Goal: Register for event/course

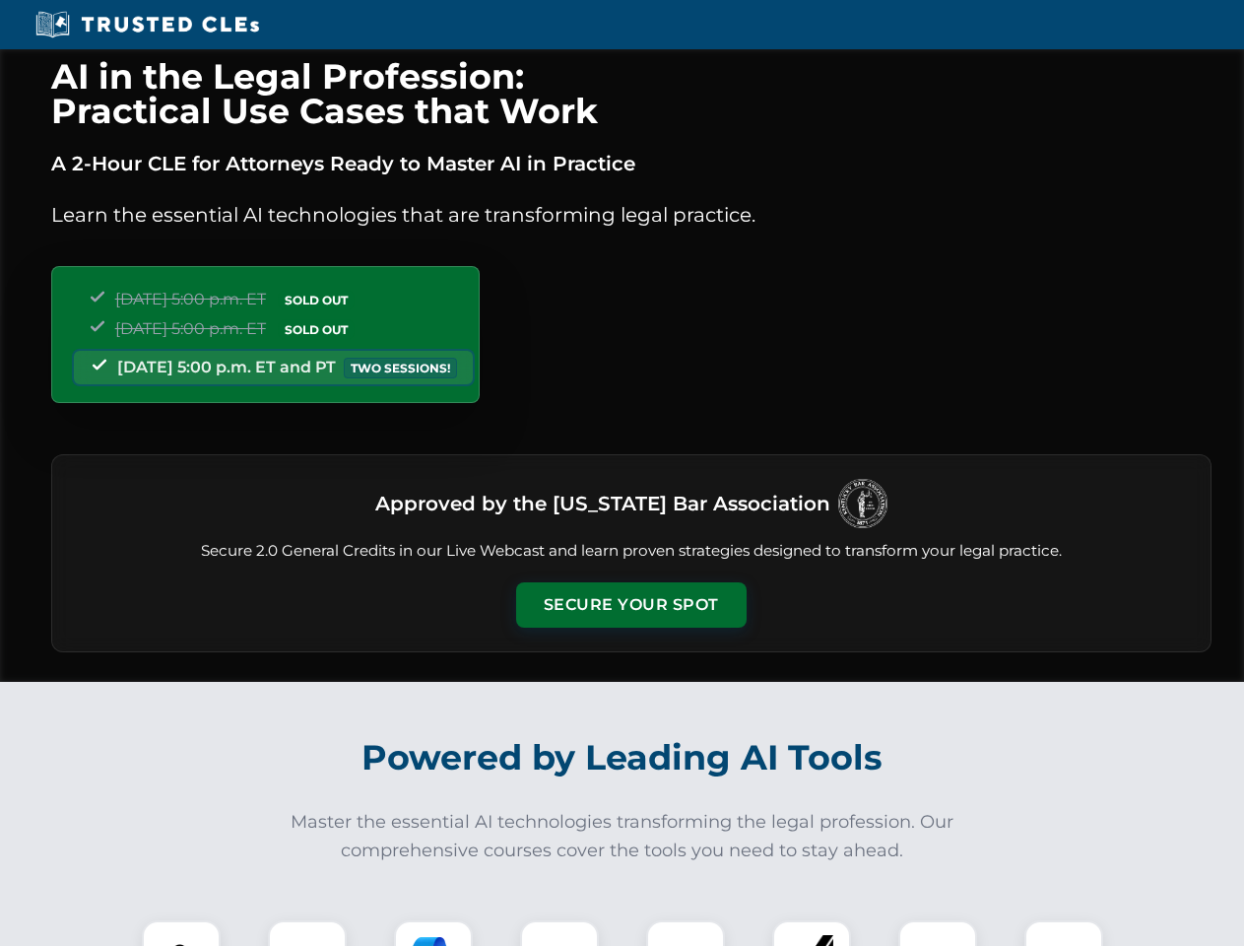
click at [630, 605] on button "Secure Your Spot" at bounding box center [631, 604] width 231 height 45
click at [181, 933] on img at bounding box center [181, 959] width 57 height 57
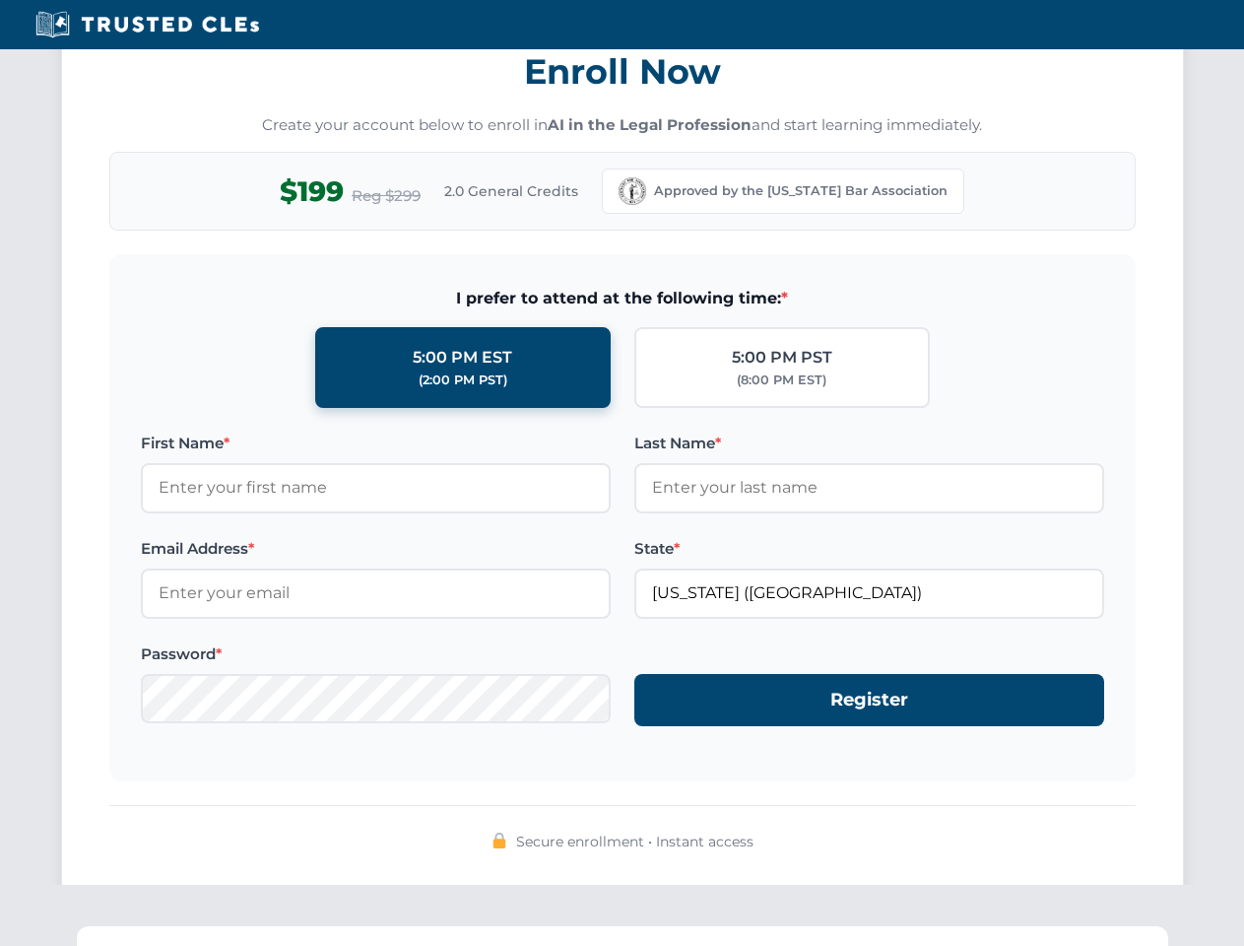
scroll to position [1934, 0]
